Goal: Navigation & Orientation: Find specific page/section

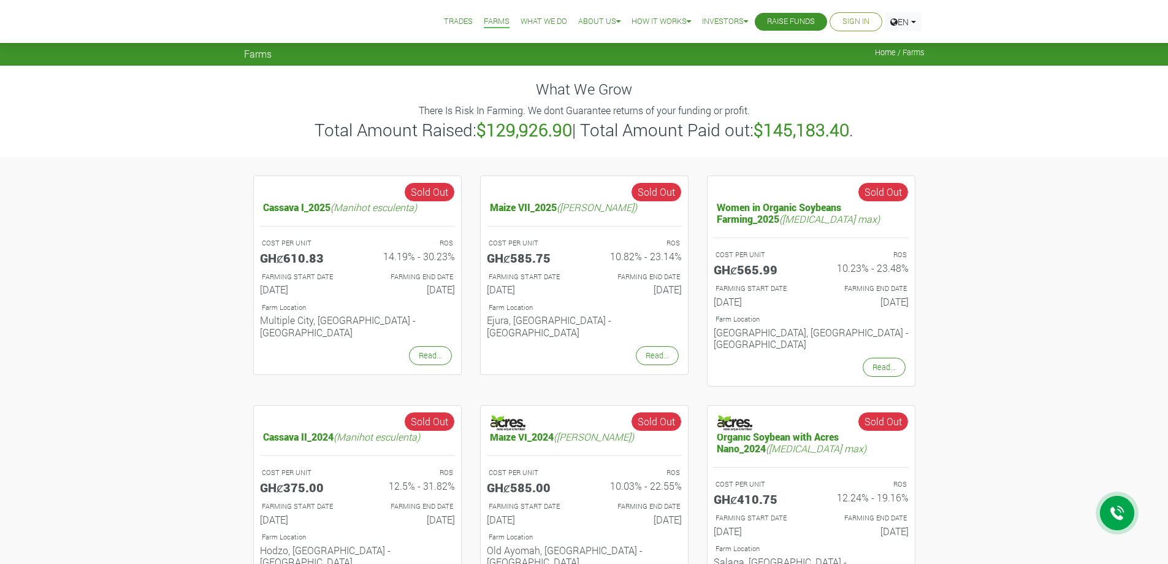
click at [476, 11] on li "Trades" at bounding box center [458, 22] width 37 height 44
click at [473, 25] on link "Trades" at bounding box center [458, 21] width 29 height 13
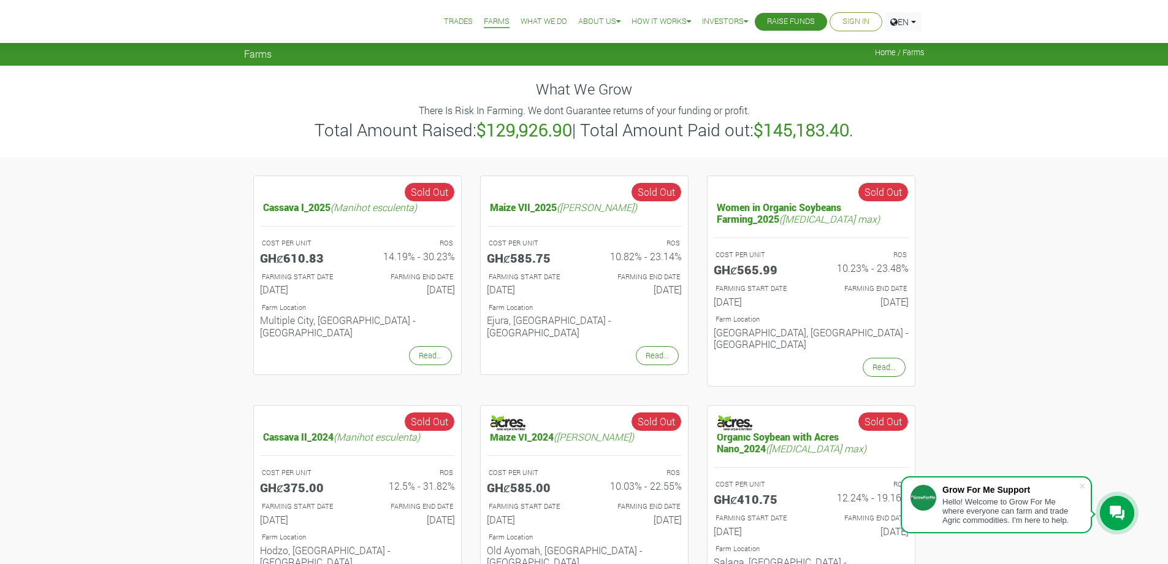
click at [473, 20] on link "Trades" at bounding box center [458, 21] width 29 height 13
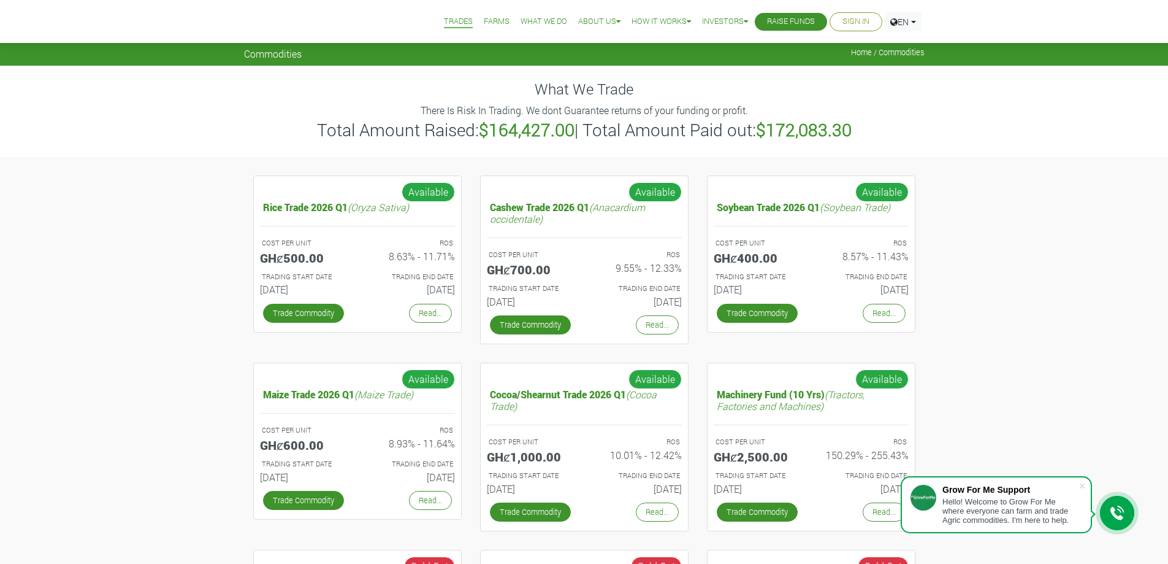
click at [473, 18] on link "Trades" at bounding box center [458, 21] width 29 height 13
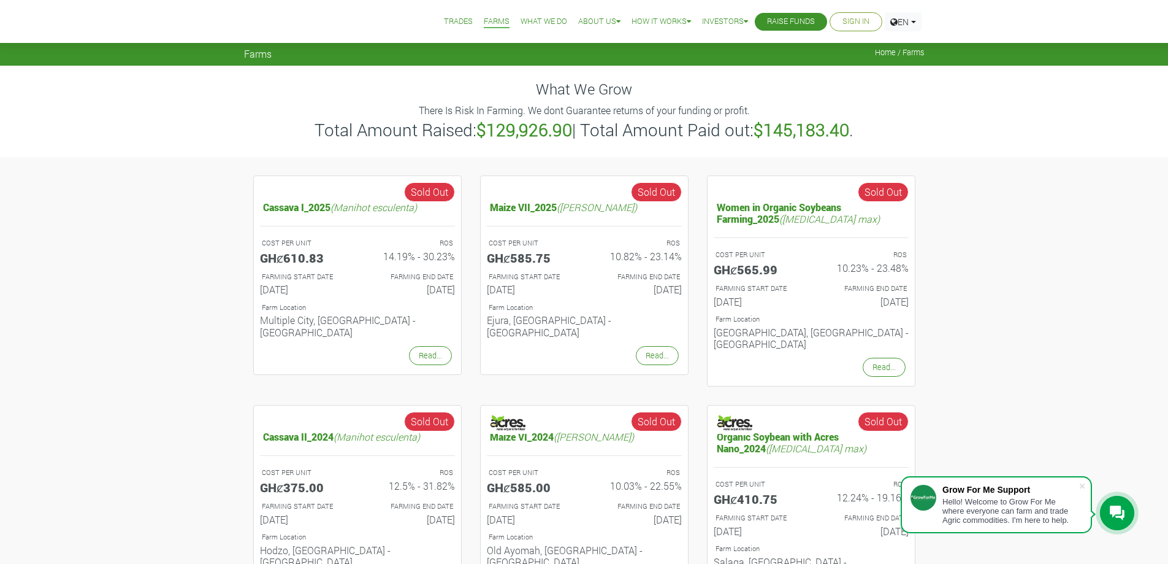
click at [477, 23] on li "Trades" at bounding box center [458, 22] width 37 height 44
click at [473, 22] on link "Trades" at bounding box center [458, 21] width 29 height 13
